Goal: Navigation & Orientation: Understand site structure

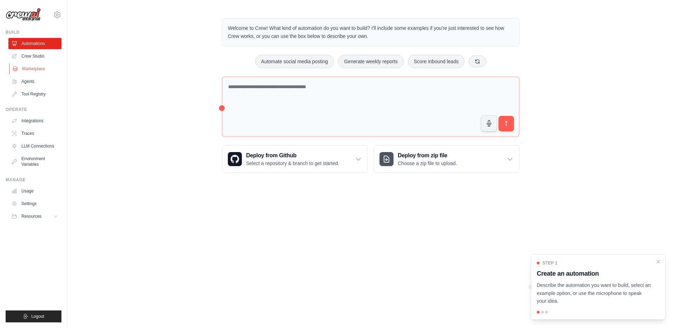
click at [28, 70] on link "Marketplace" at bounding box center [35, 68] width 53 height 11
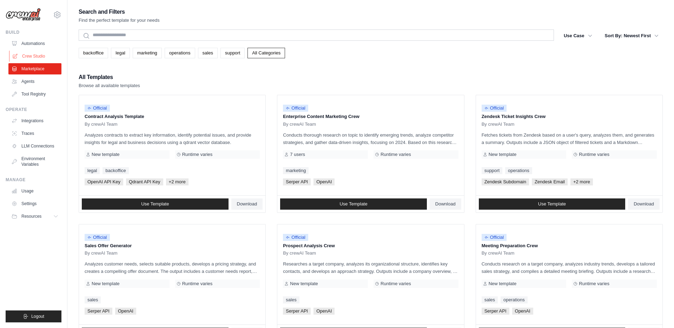
click at [35, 57] on link "Crew Studio" at bounding box center [35, 56] width 53 height 11
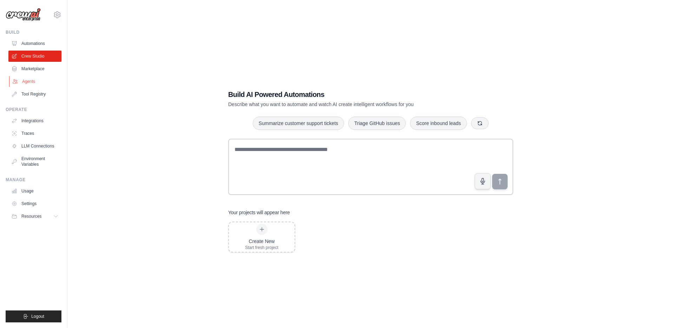
click at [32, 81] on link "Agents" at bounding box center [35, 81] width 53 height 11
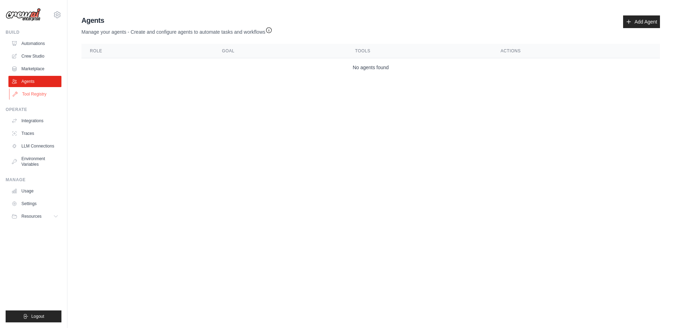
click at [35, 97] on link "Tool Registry" at bounding box center [35, 93] width 53 height 11
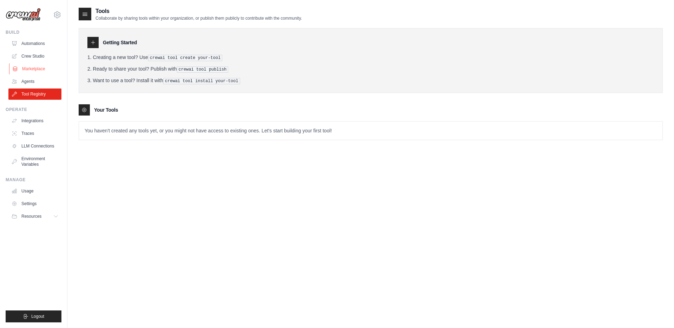
click at [33, 69] on link "Marketplace" at bounding box center [35, 68] width 53 height 11
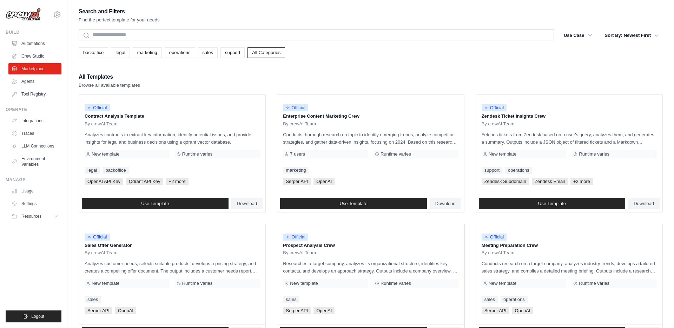
scroll to position [323, 0]
